Goal: Find specific page/section: Find specific page/section

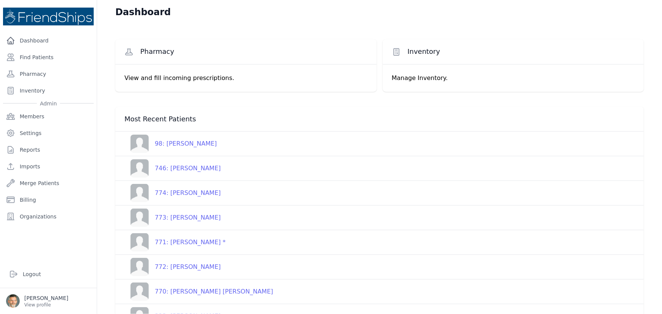
click at [174, 245] on div "771: [PERSON_NAME] *" at bounding box center [187, 242] width 77 height 9
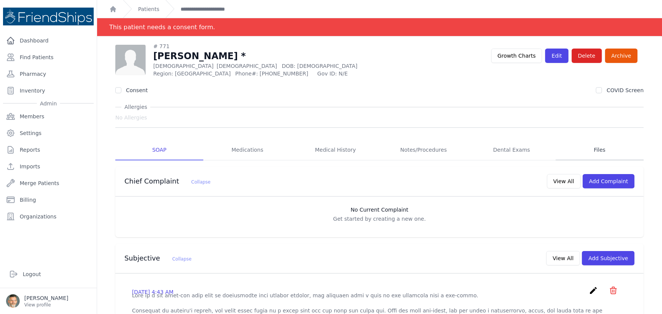
click at [587, 151] on link "Files" at bounding box center [600, 150] width 88 height 20
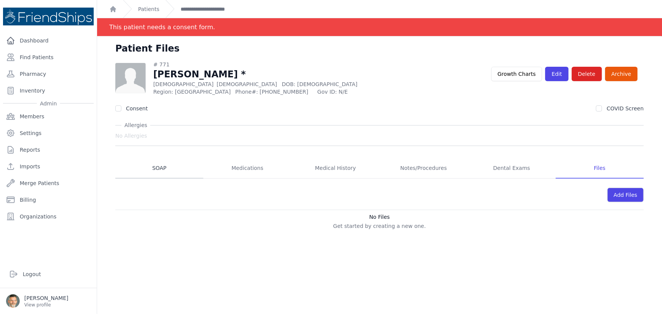
click at [158, 167] on link "SOAP" at bounding box center [159, 168] width 88 height 20
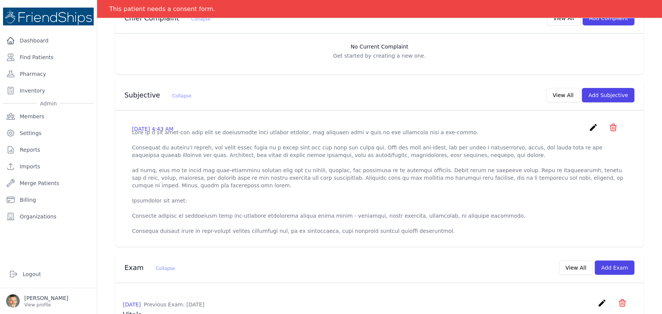
scroll to position [172, 0]
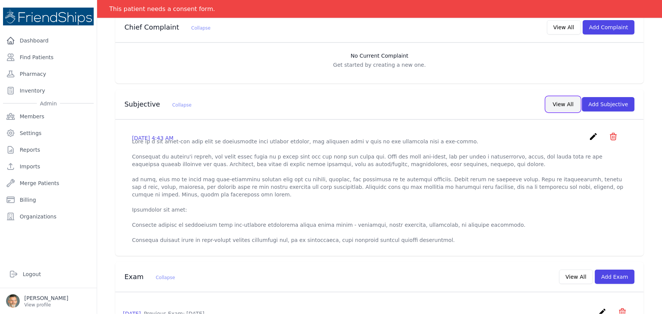
click at [561, 103] on button "View All" at bounding box center [563, 104] width 34 height 14
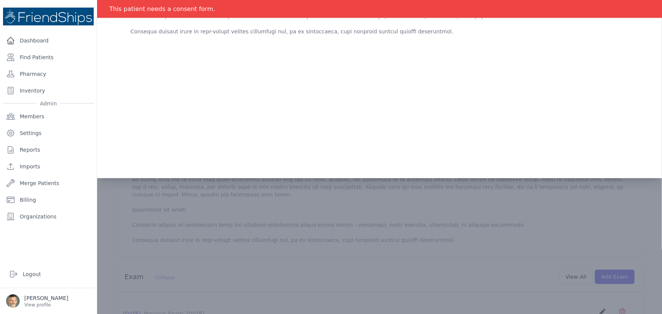
scroll to position [0, 0]
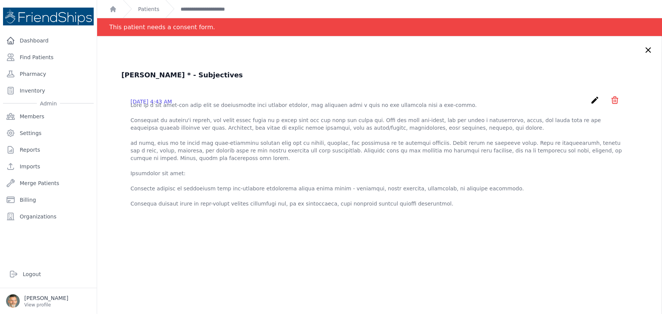
click at [646, 50] on icon at bounding box center [648, 50] width 5 height 5
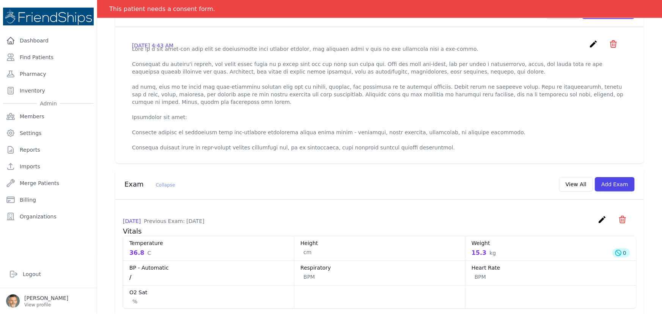
scroll to position [299, 0]
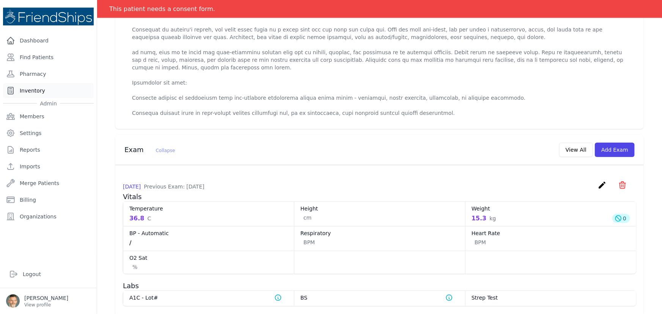
click at [36, 90] on link "Inventory" at bounding box center [48, 90] width 91 height 15
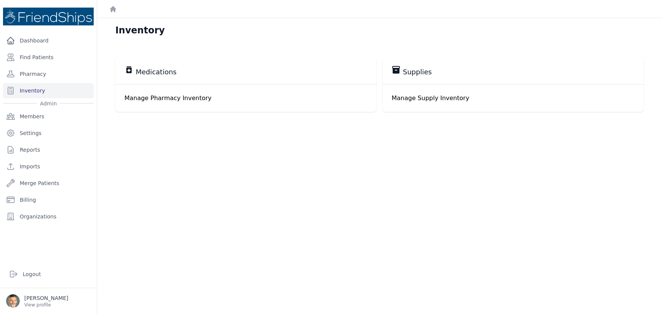
click at [159, 98] on p "Manage Pharmacy Inventory" at bounding box center [245, 98] width 243 height 9
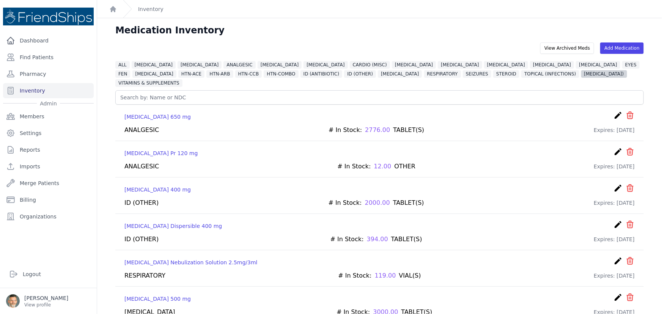
click at [581, 76] on span "TOPICAL (STEROID)" at bounding box center [604, 74] width 46 height 8
